Goal: Information Seeking & Learning: Learn about a topic

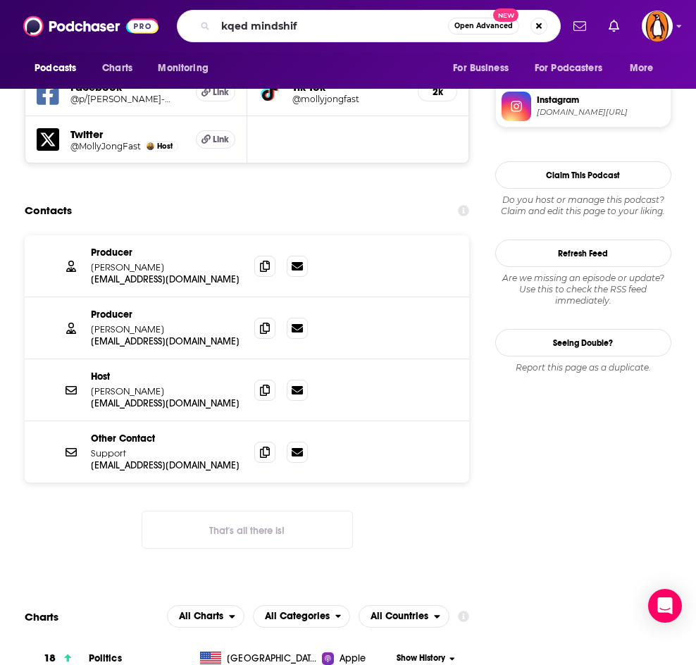
type input "kqed mindshift"
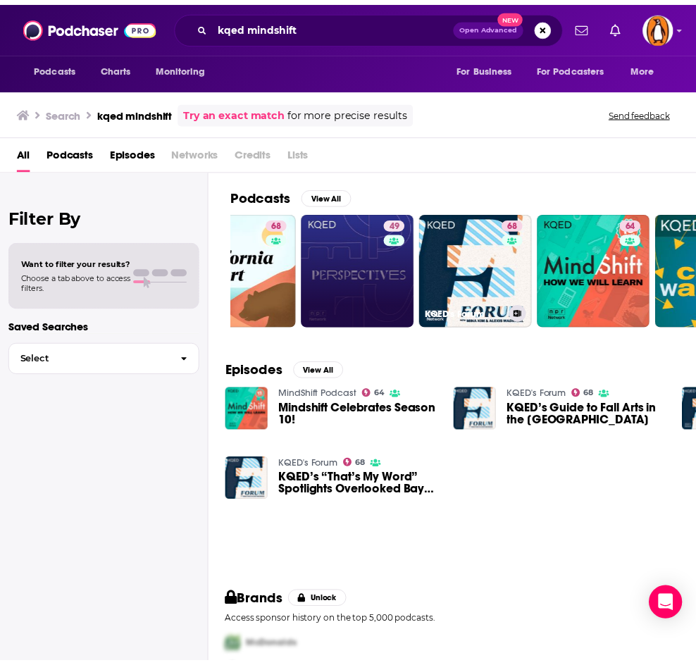
scroll to position [0, 58]
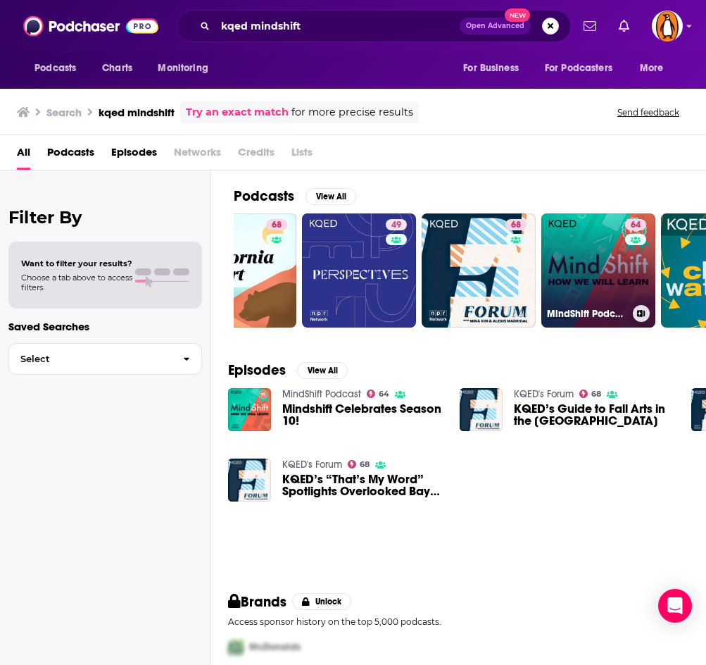
click at [596, 268] on link "64 MindShift Podcast" at bounding box center [598, 270] width 114 height 114
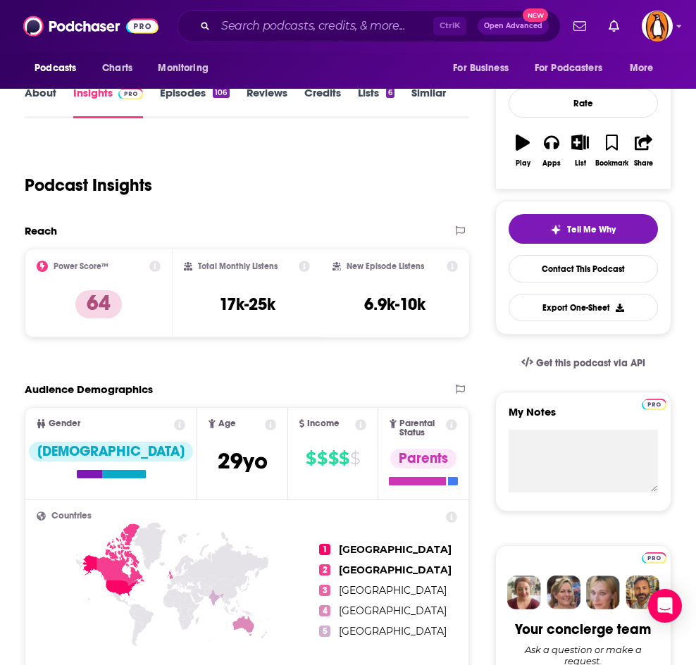
scroll to position [30, 0]
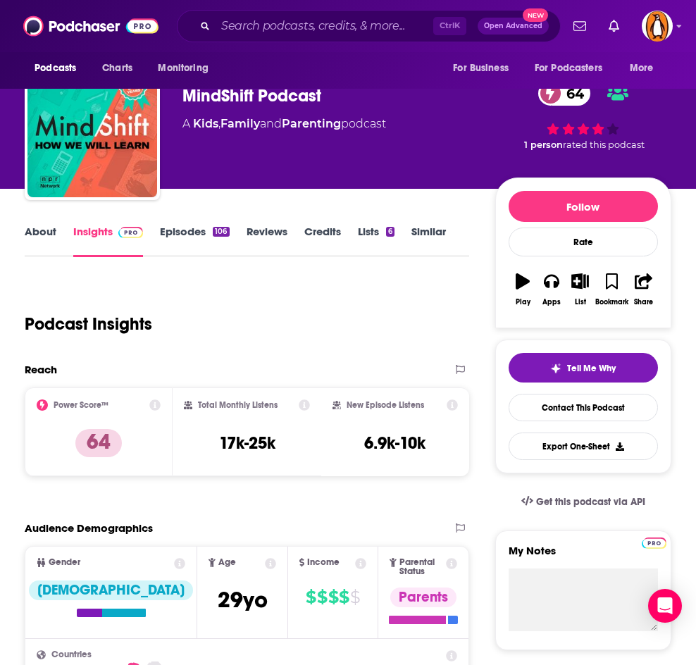
click at [42, 229] on link "About" at bounding box center [41, 241] width 32 height 32
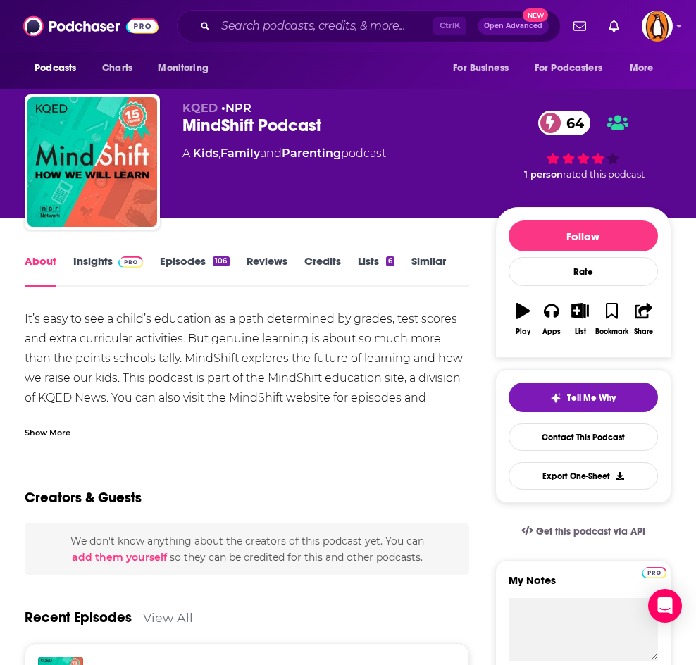
click at [104, 258] on link "Insights" at bounding box center [108, 270] width 70 height 32
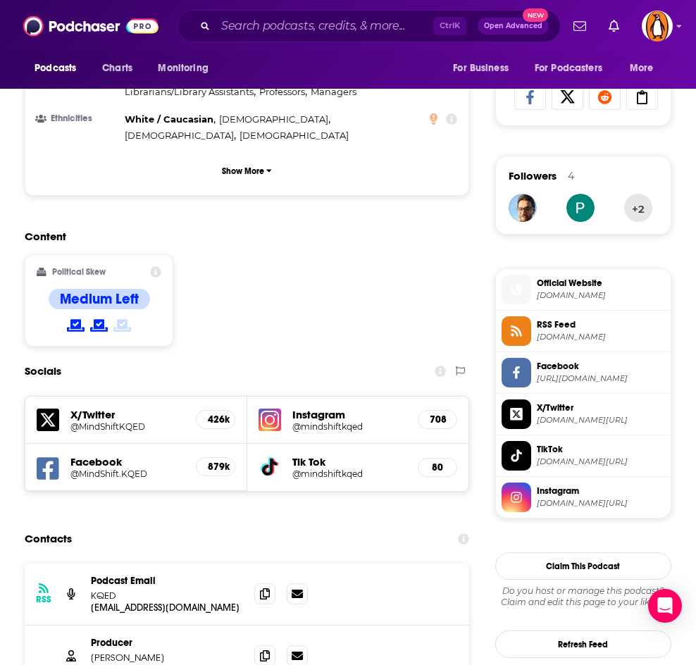
scroll to position [1151, 0]
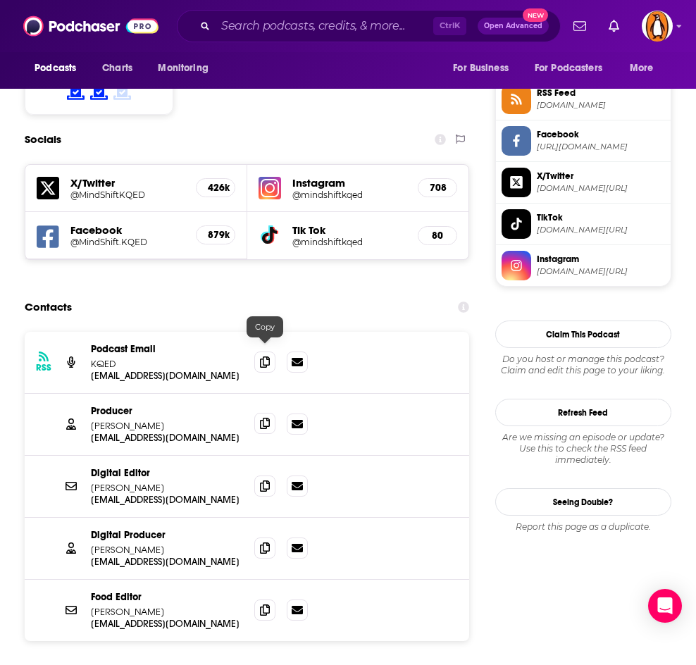
click at [265, 418] on icon at bounding box center [265, 423] width 10 height 11
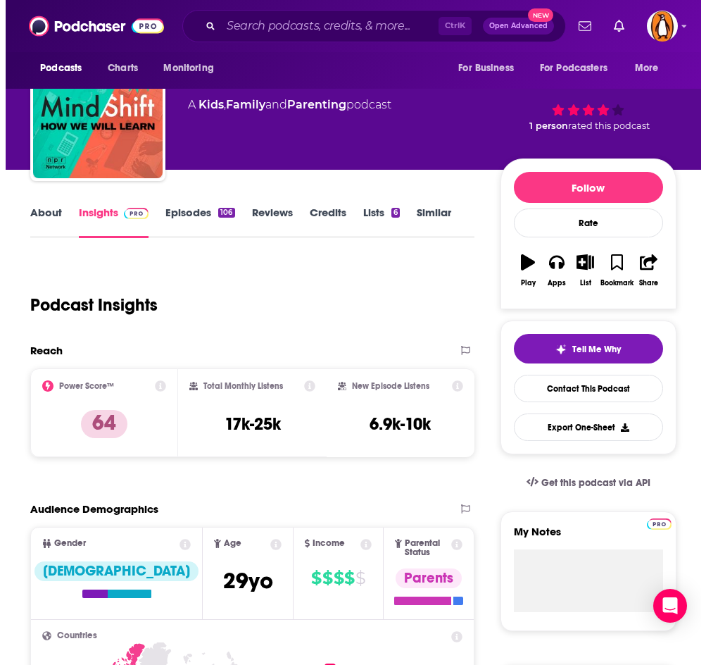
scroll to position [0, 0]
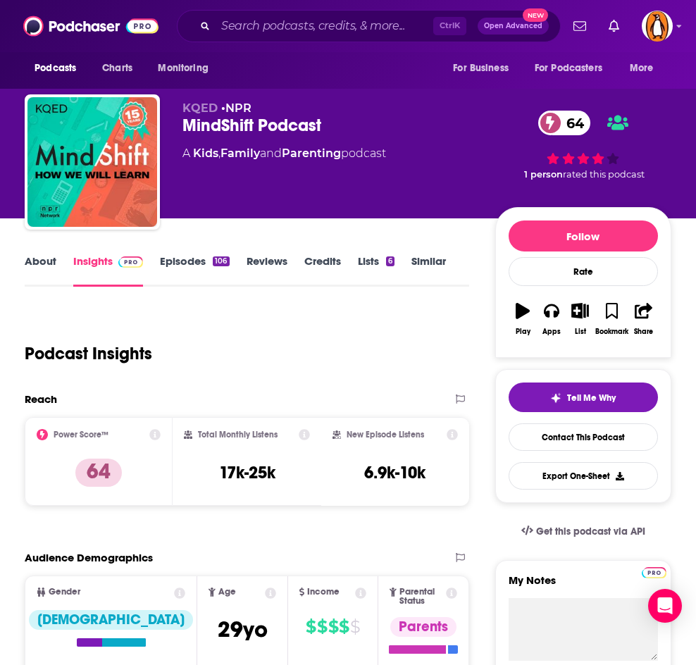
click at [45, 262] on link "About" at bounding box center [41, 270] width 32 height 32
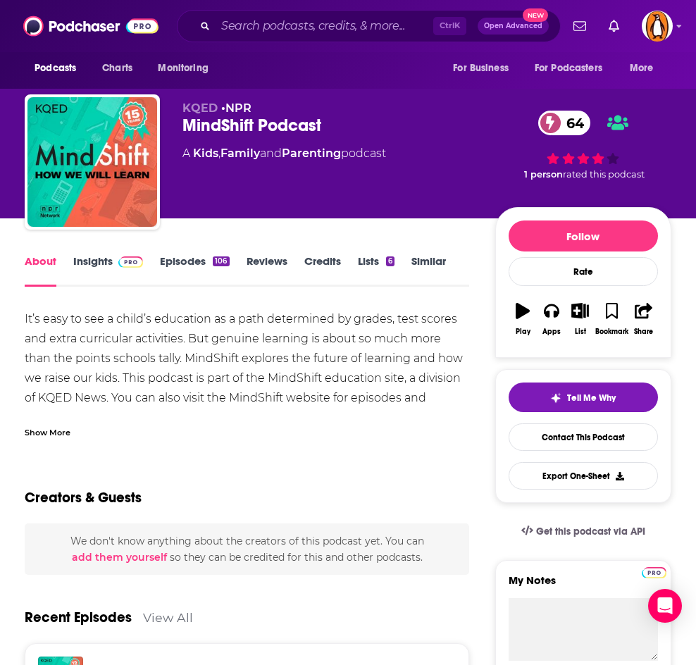
click at [40, 437] on div "Show More" at bounding box center [48, 431] width 46 height 13
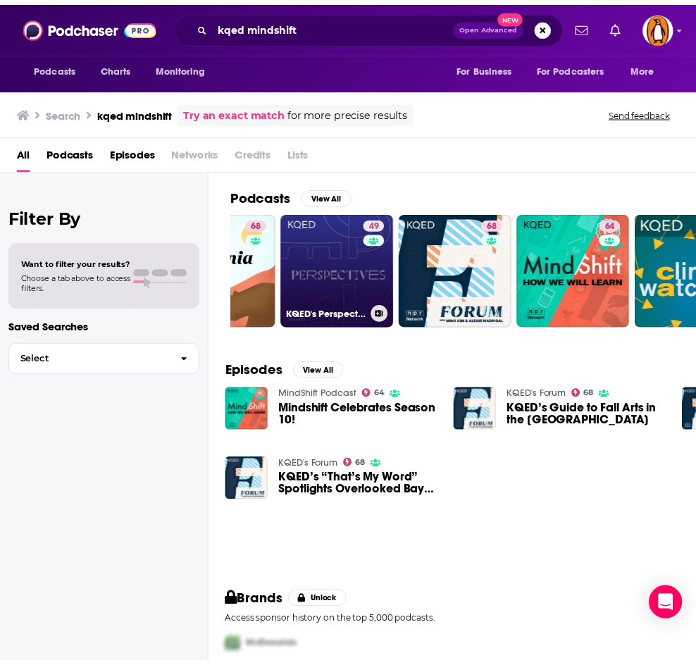
scroll to position [0, 77]
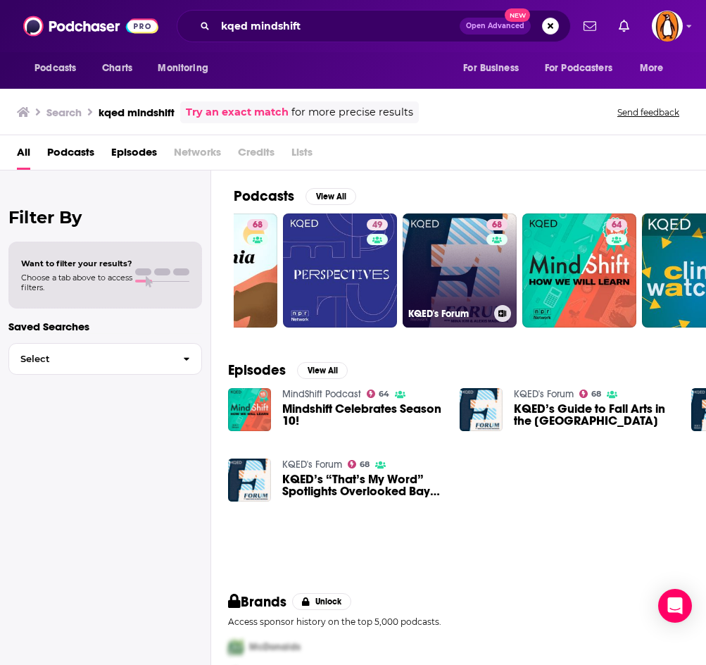
click at [440, 261] on link "68 KQED's Forum" at bounding box center [460, 270] width 114 height 114
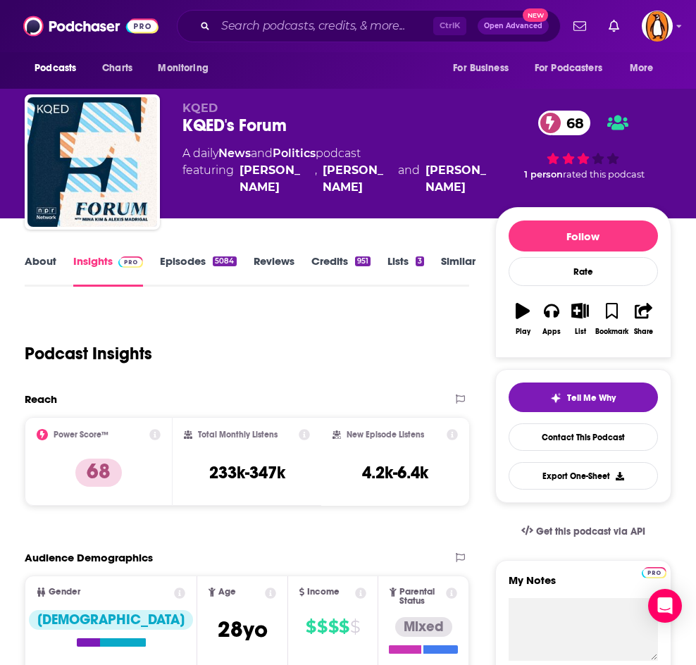
click at [54, 265] on link "About" at bounding box center [41, 270] width 32 height 32
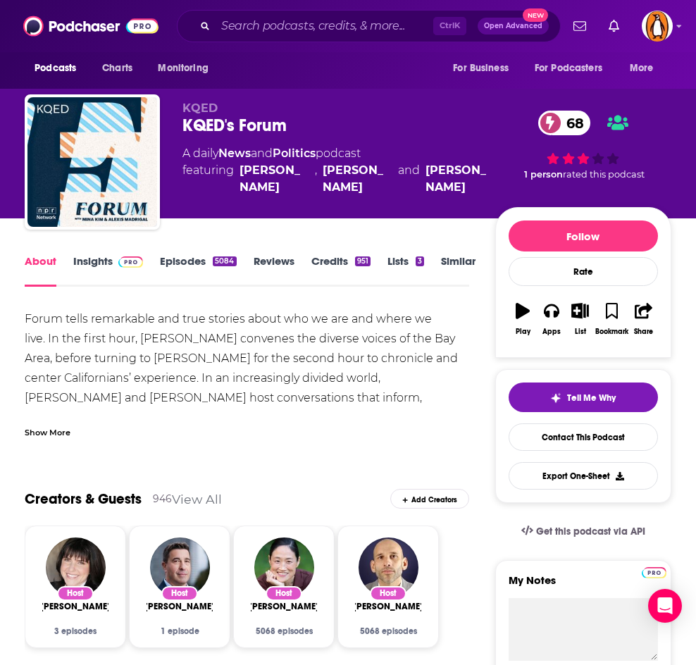
click at [51, 428] on div "Show More" at bounding box center [48, 431] width 46 height 13
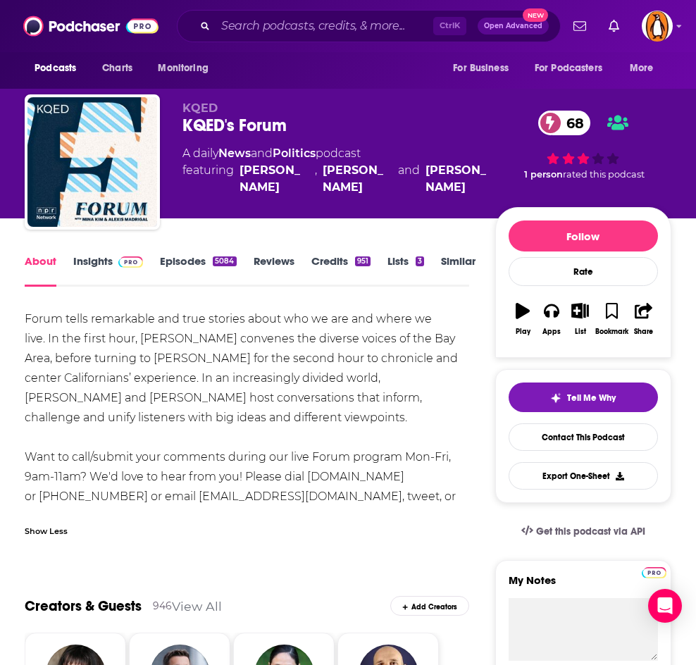
click at [92, 260] on link "Insights" at bounding box center [108, 270] width 70 height 32
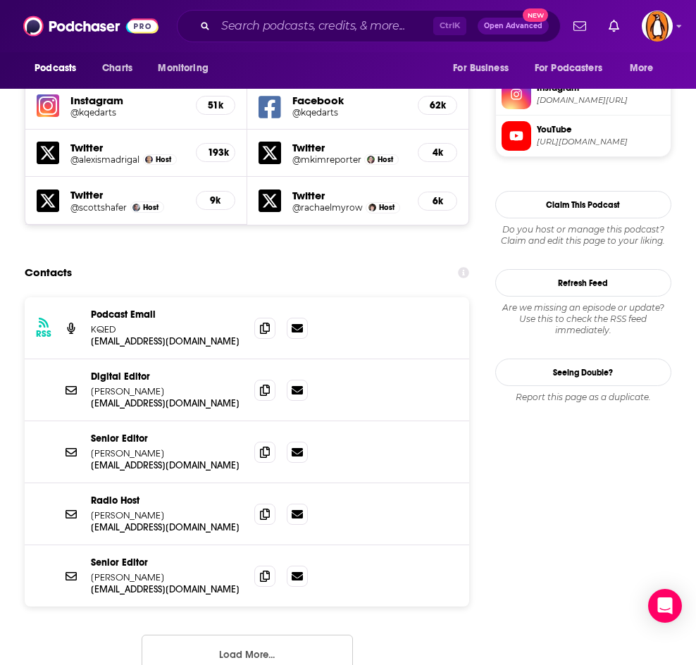
scroll to position [1281, 0]
